Goal: Transaction & Acquisition: Subscribe to service/newsletter

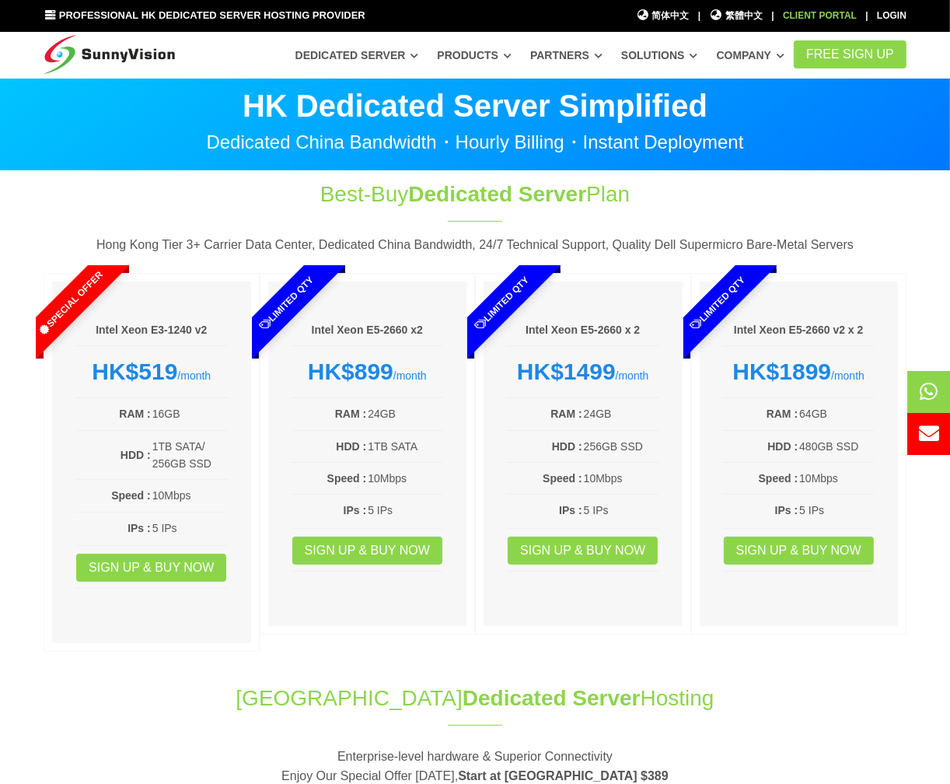
click at [834, 16] on link "Client Portal" at bounding box center [820, 15] width 74 height 11
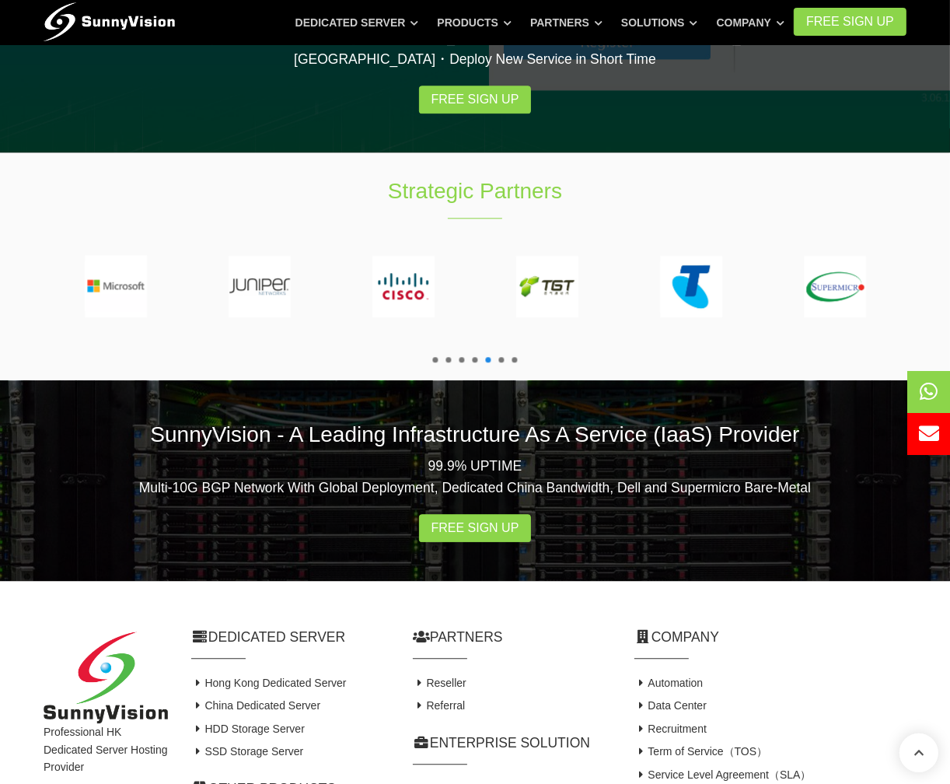
scroll to position [2803, 0]
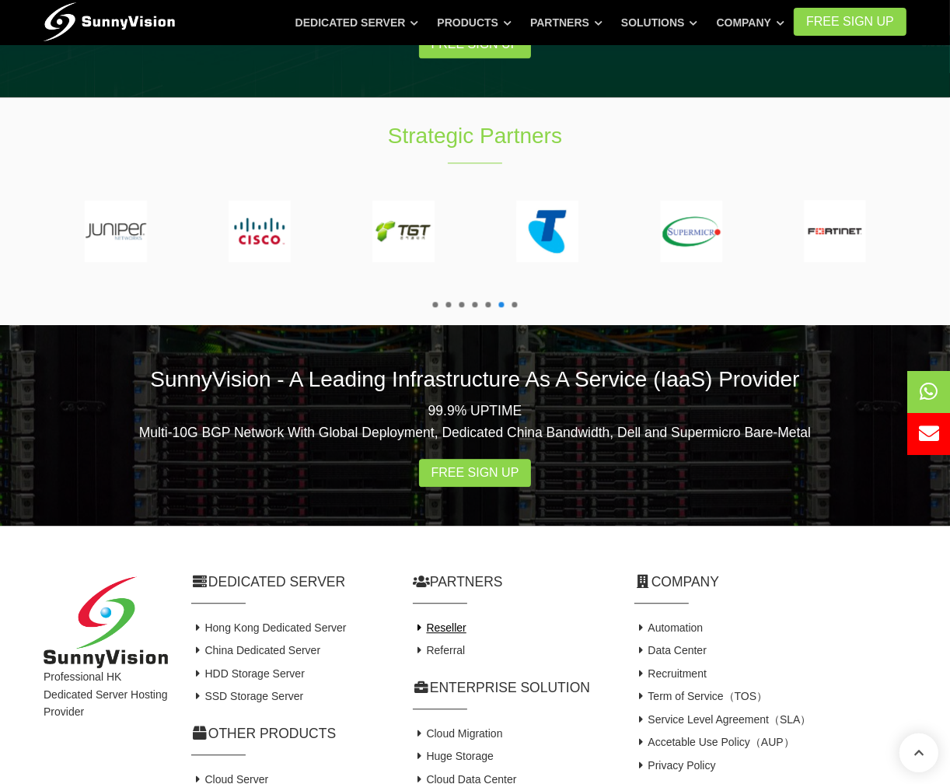
click at [449, 621] on link "Reseller" at bounding box center [440, 627] width 54 height 12
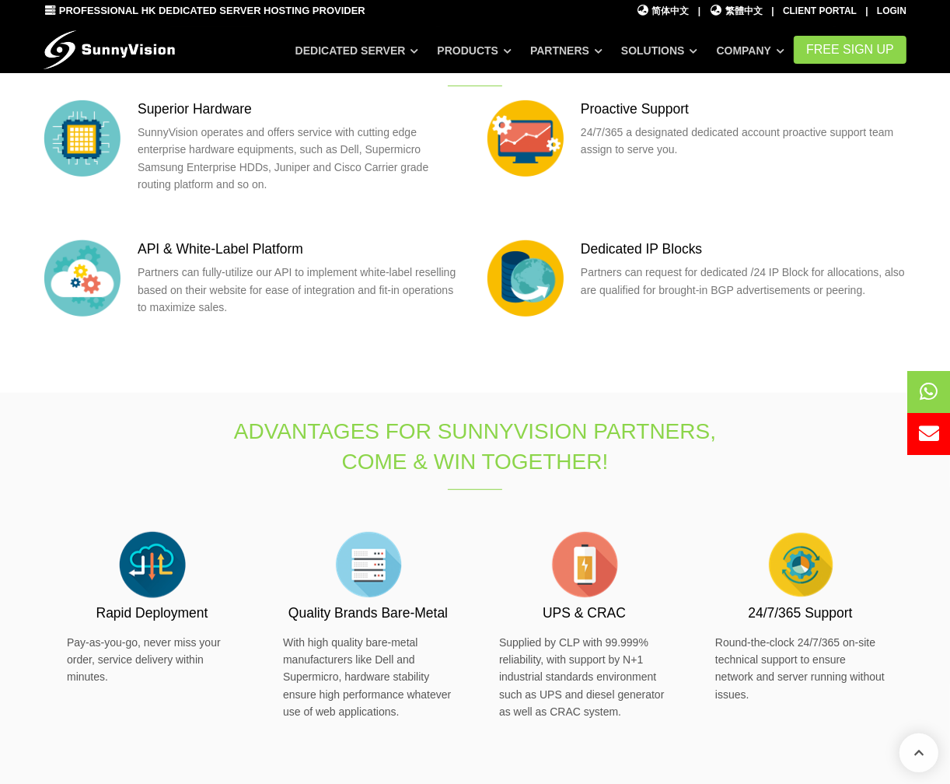
scroll to position [1186, 0]
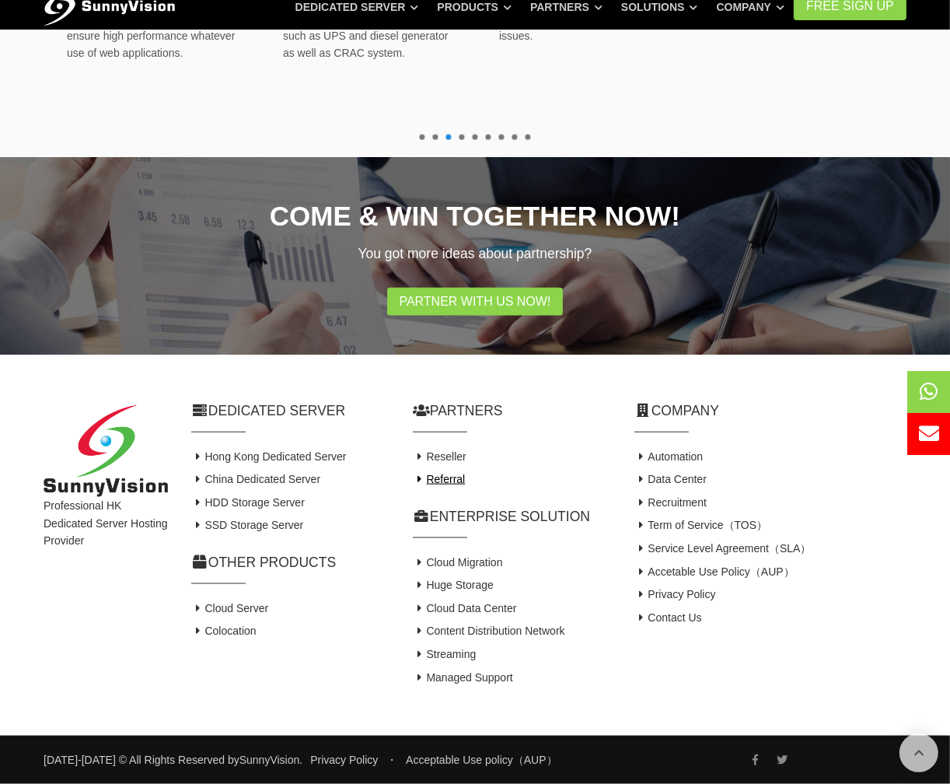
click at [449, 484] on link "Referral" at bounding box center [439, 479] width 52 height 12
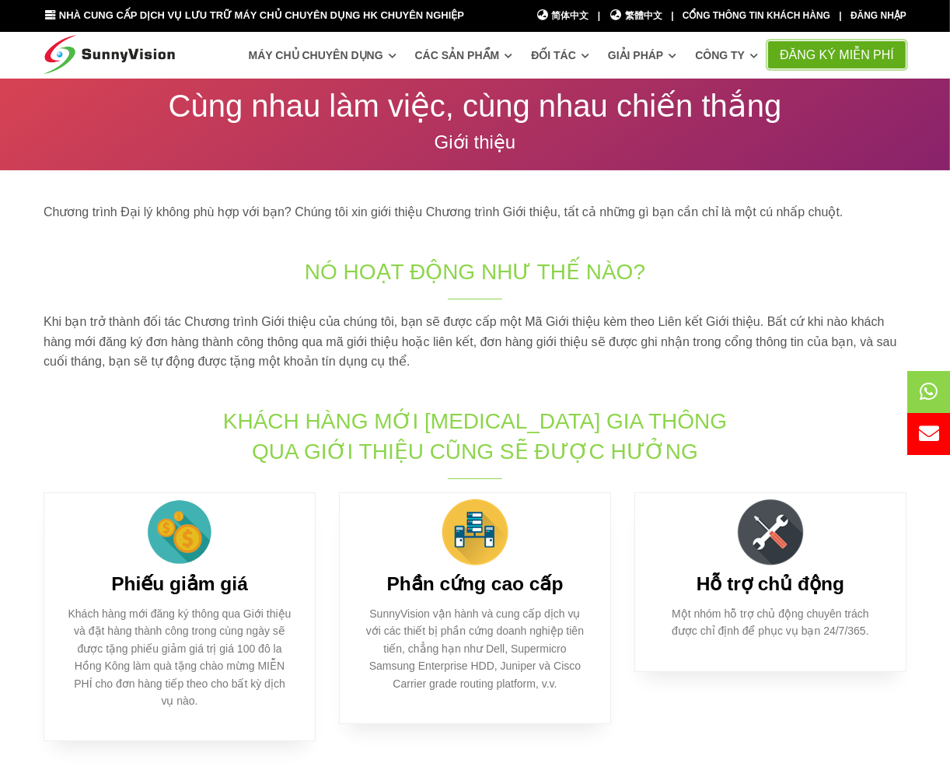
click at [852, 59] on font "Đăng ký MIỄN PHÍ" at bounding box center [837, 54] width 114 height 13
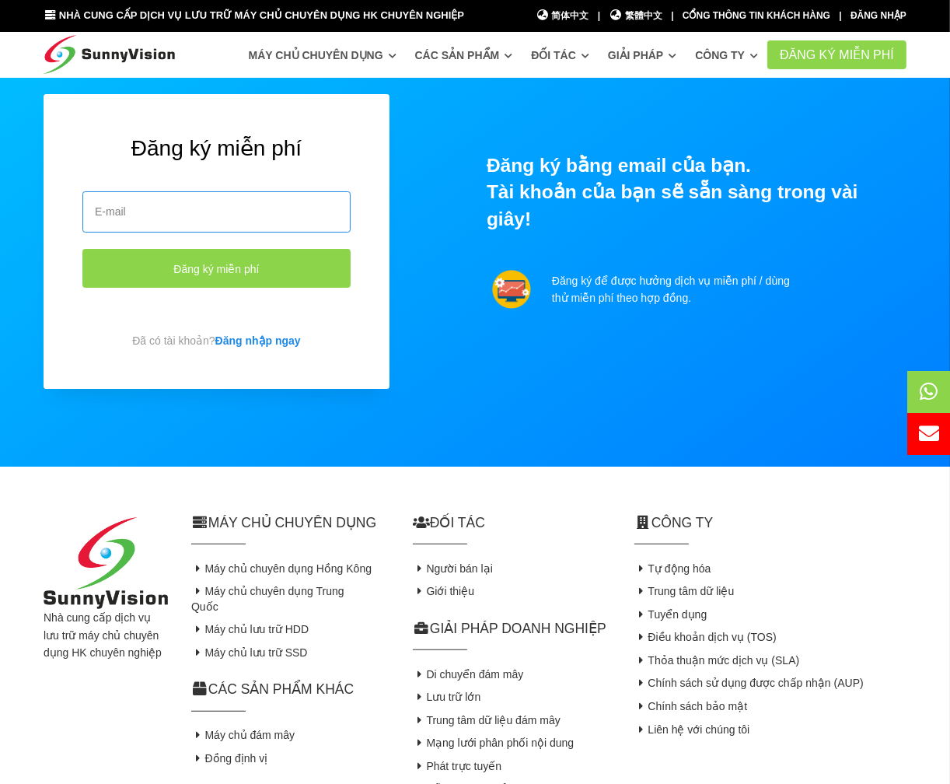
click at [218, 207] on input "email" at bounding box center [216, 211] width 268 height 41
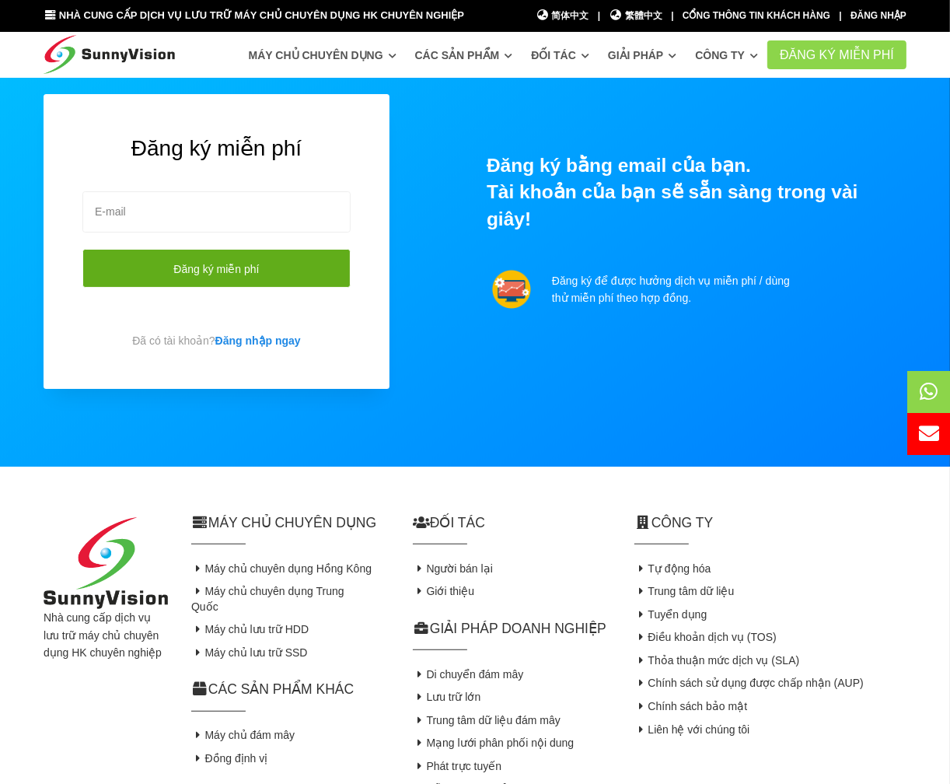
paste input "peodm1@holsmanslp.com"
type input "peodm1@holsmanslp.com"
click at [222, 269] on font "Đăng ký miễn phí" at bounding box center [216, 268] width 86 height 12
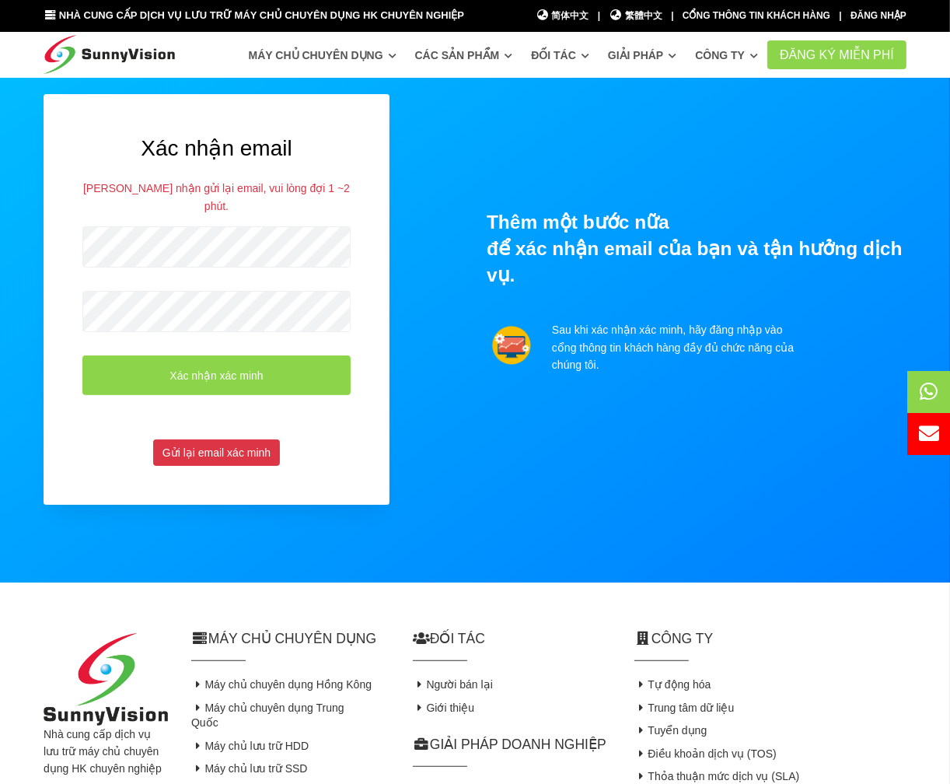
click at [570, 604] on div "Nhà cung cấp dịch vụ lưu trữ máy chủ chuyên dụng HK chuyên nghiệp Máy chủ chuyê…" at bounding box center [475, 772] width 950 height 381
